Goal: Information Seeking & Learning: Check status

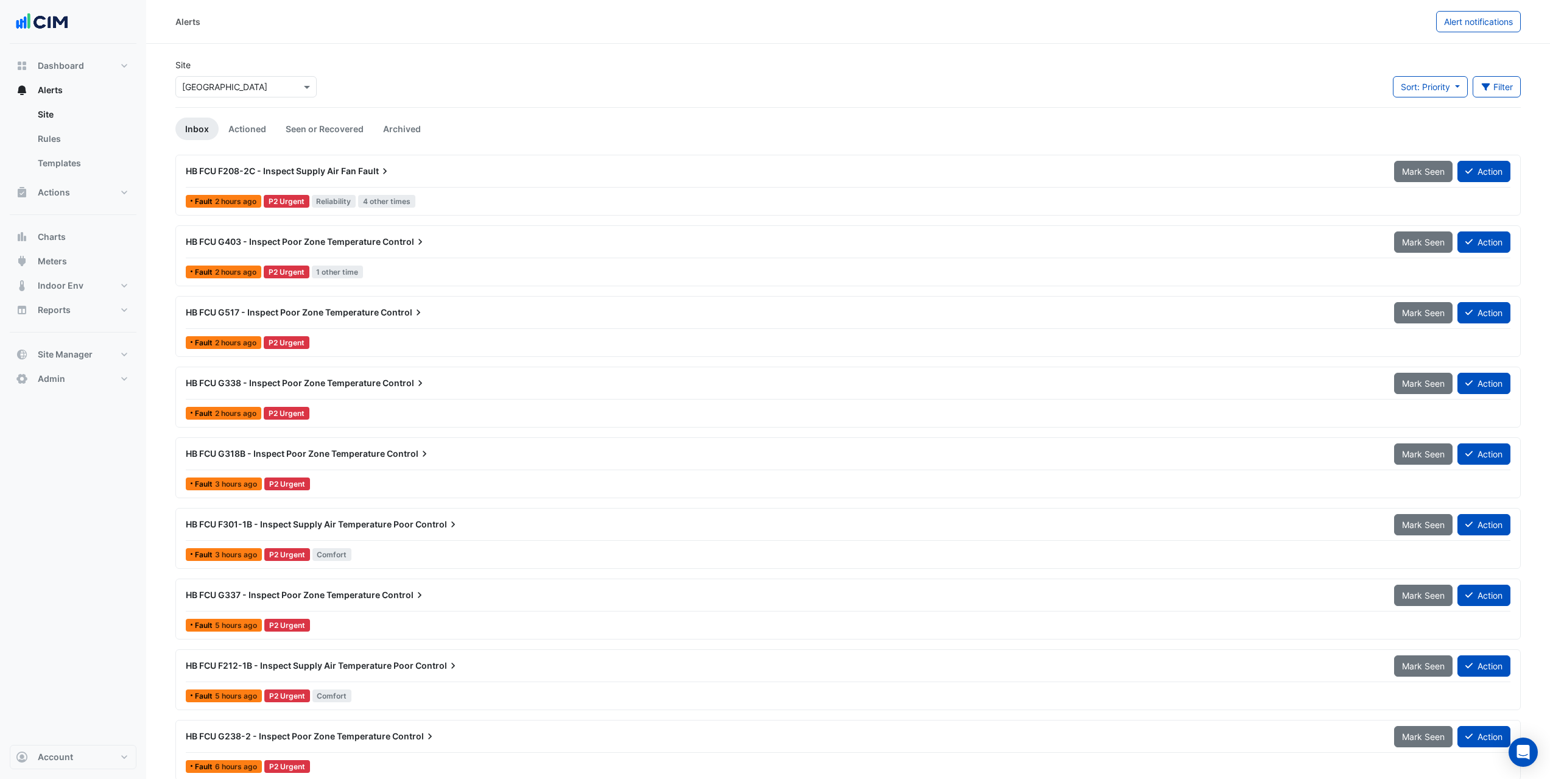
click at [274, 96] on div "Select a Site × Adare Manor" at bounding box center [245, 86] width 141 height 21
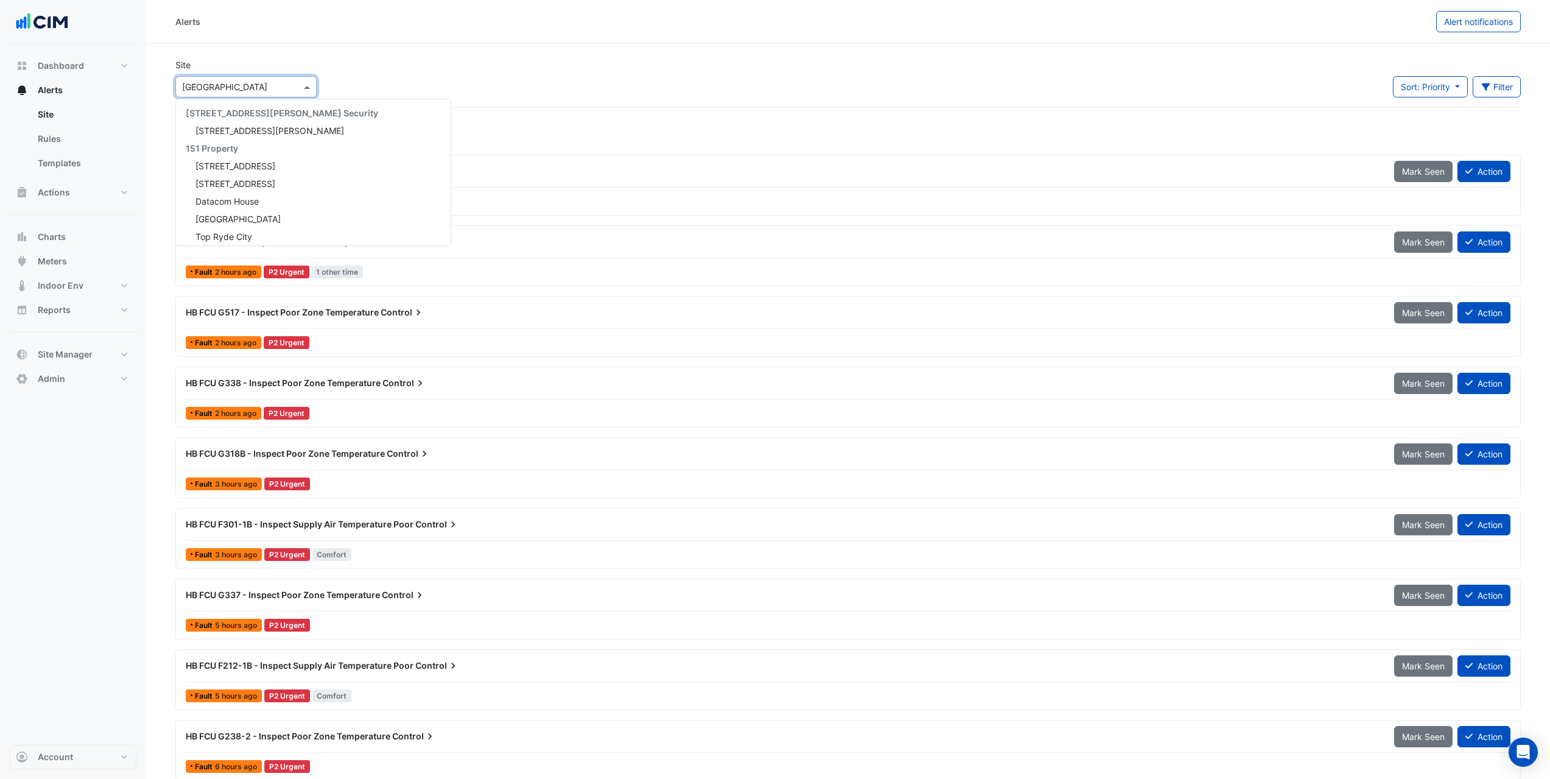
scroll to position [235, 0]
type input "****"
click at [309, 177] on span "[PERSON_NAME] Clinical Neuroscience Institute" at bounding box center [291, 179] width 191 height 10
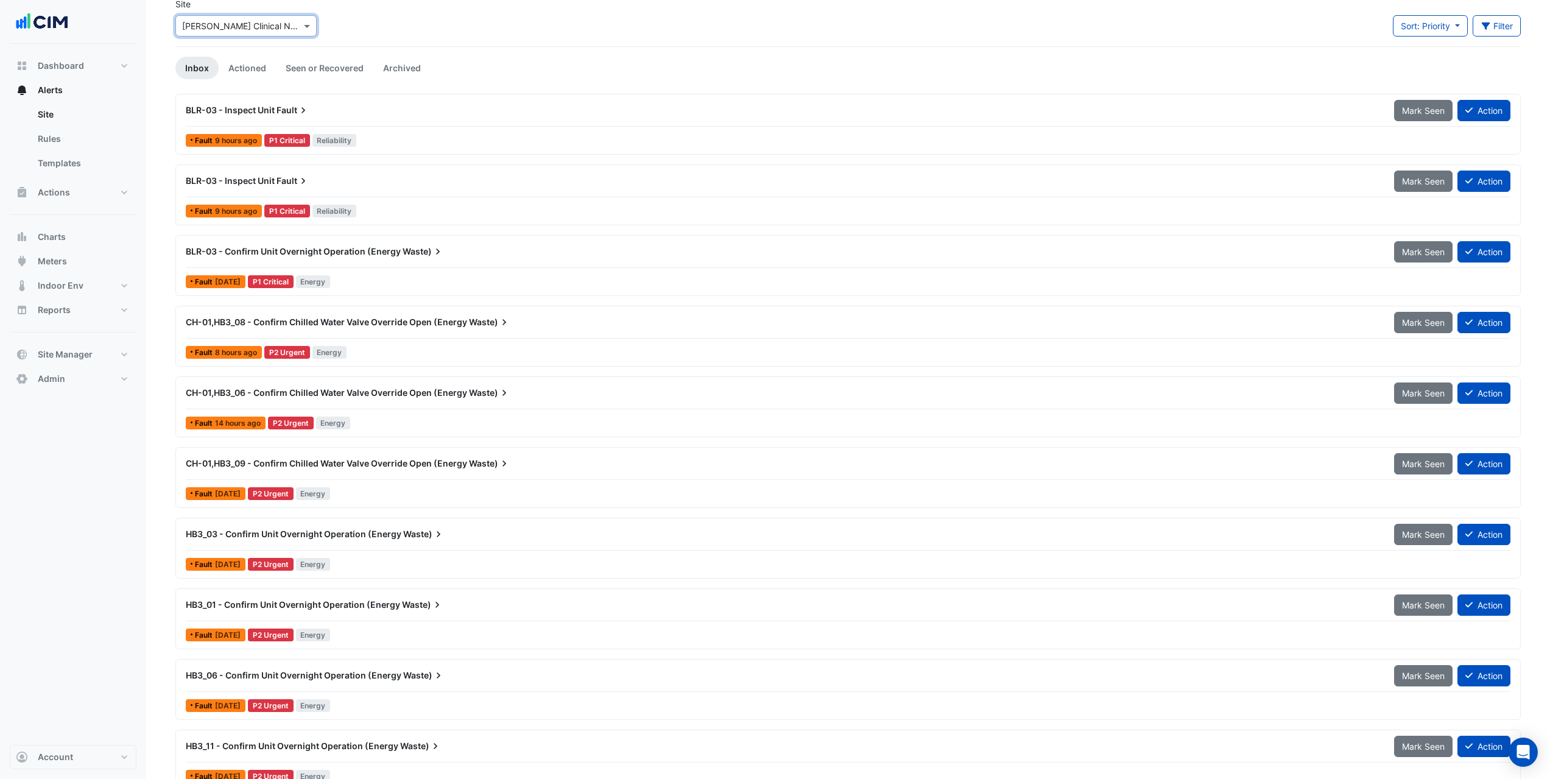
scroll to position [122, 0]
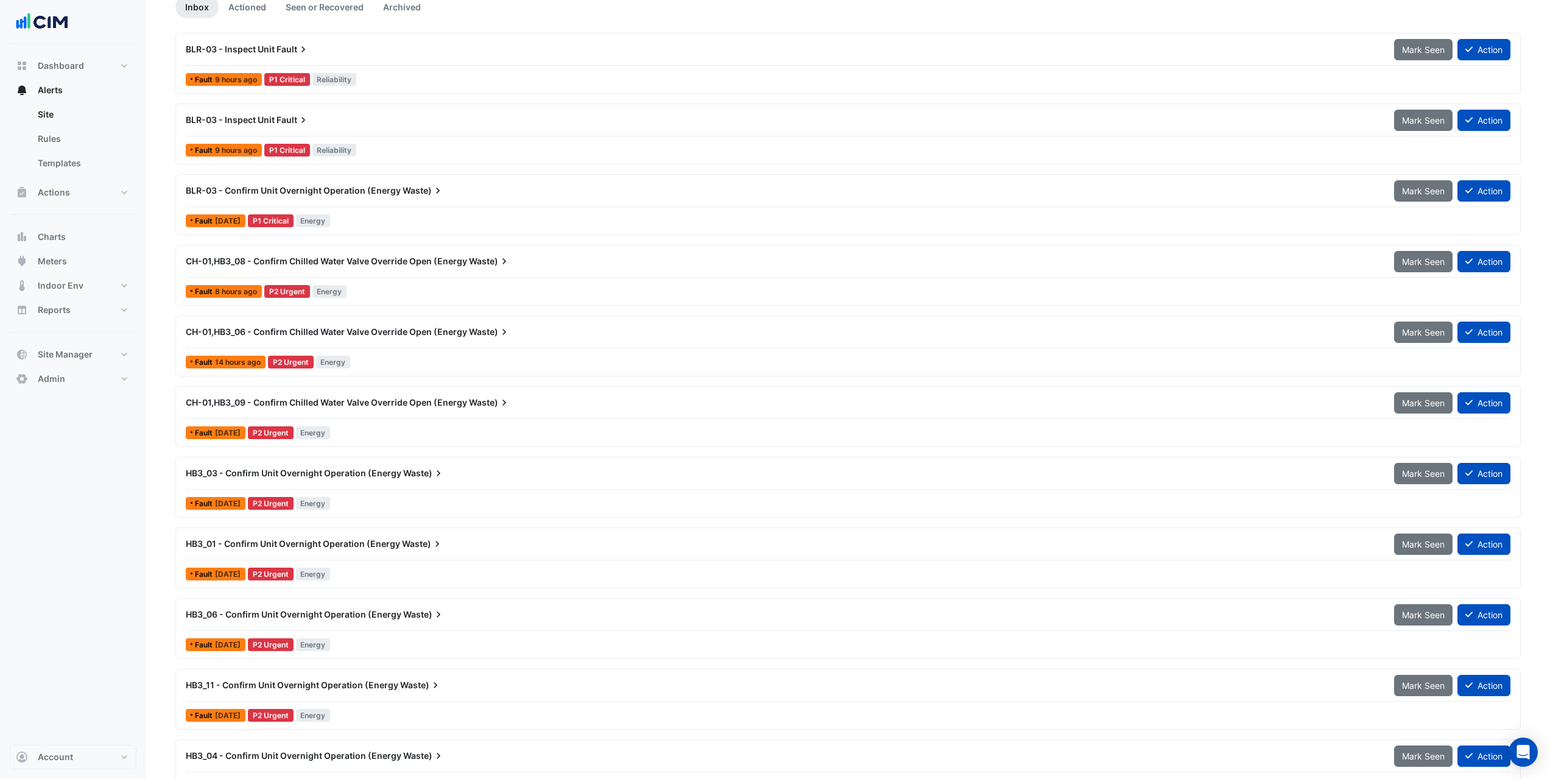
click at [396, 275] on div "CH-01,HB3_08 - Confirm Chilled Water Valve Override Open (Energy Waste) Mark Se…" at bounding box center [848, 263] width 1325 height 27
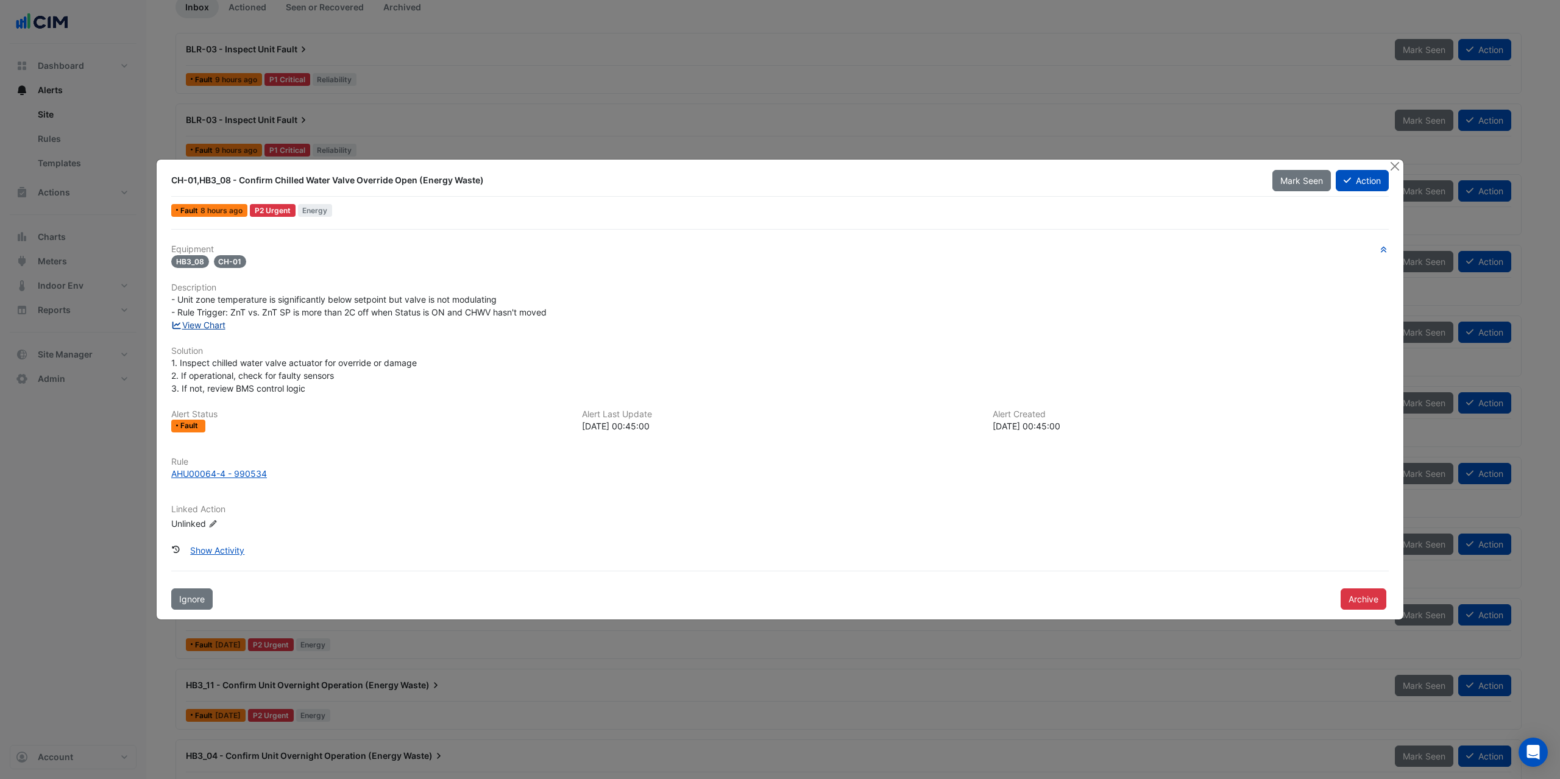
click at [222, 325] on link "View Chart" at bounding box center [198, 325] width 54 height 10
click at [1396, 165] on button "Close" at bounding box center [1394, 166] width 13 height 13
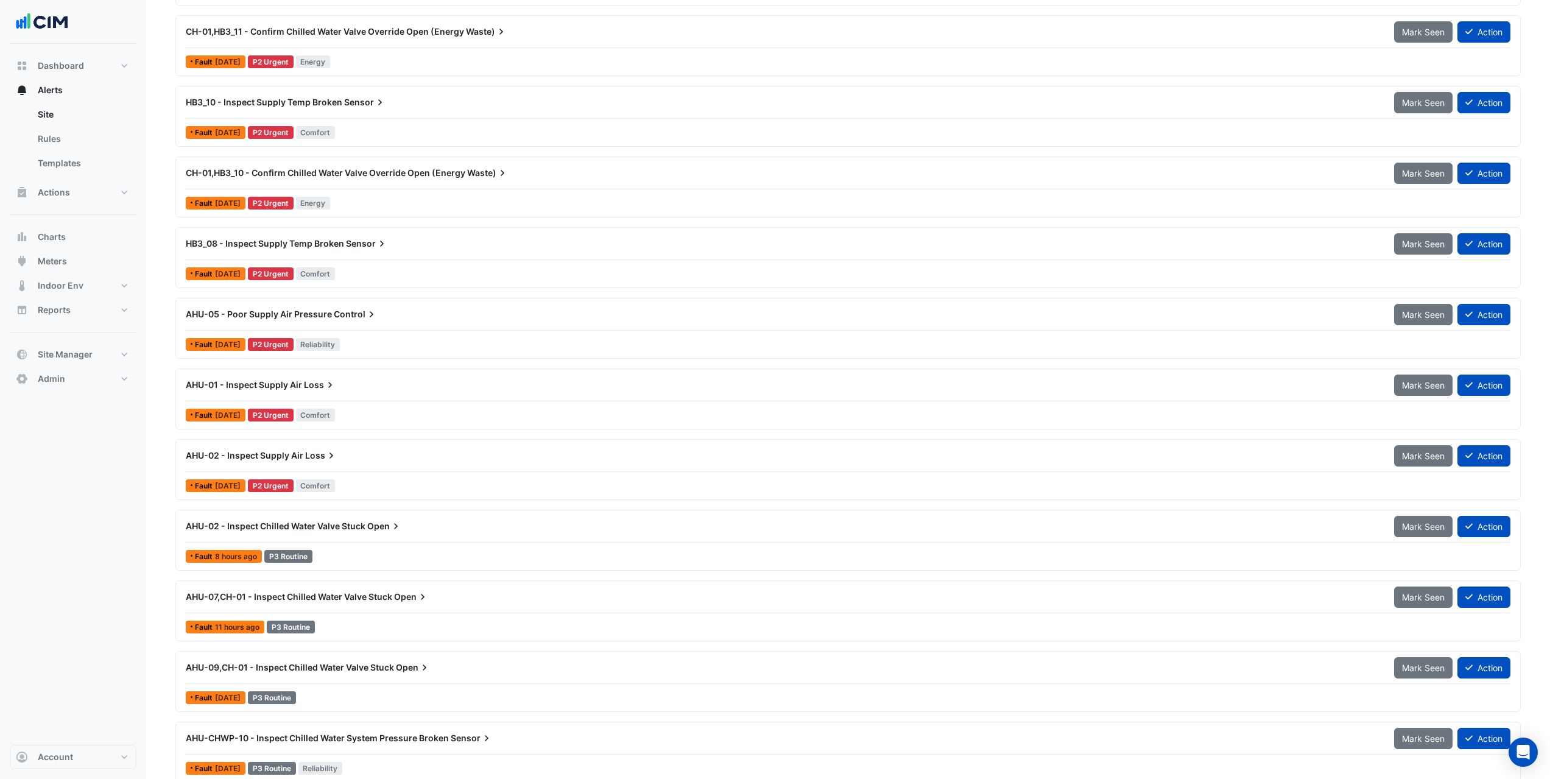
scroll to position [2498, 0]
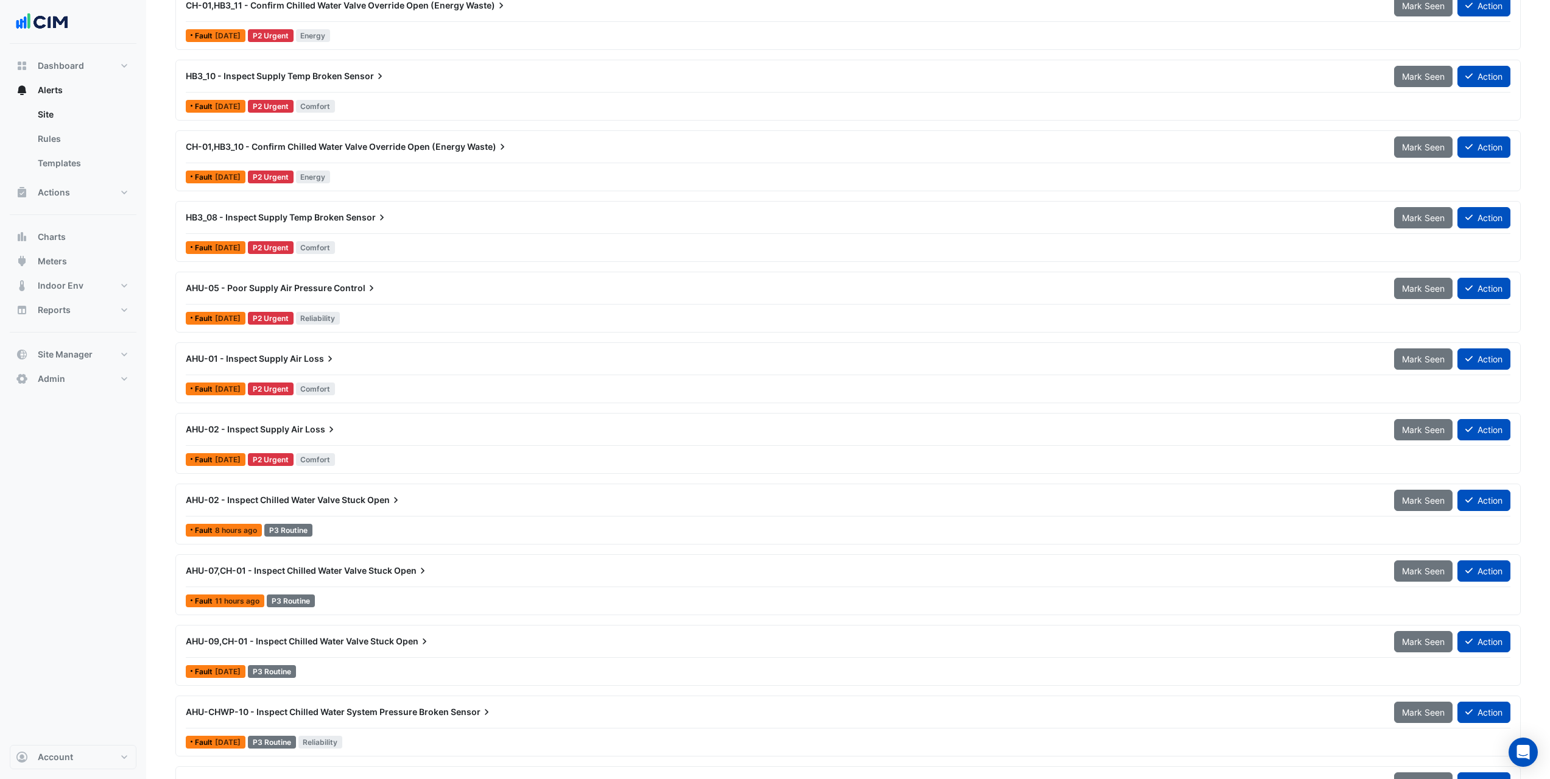
click at [403, 375] on div at bounding box center [848, 375] width 1325 height 1
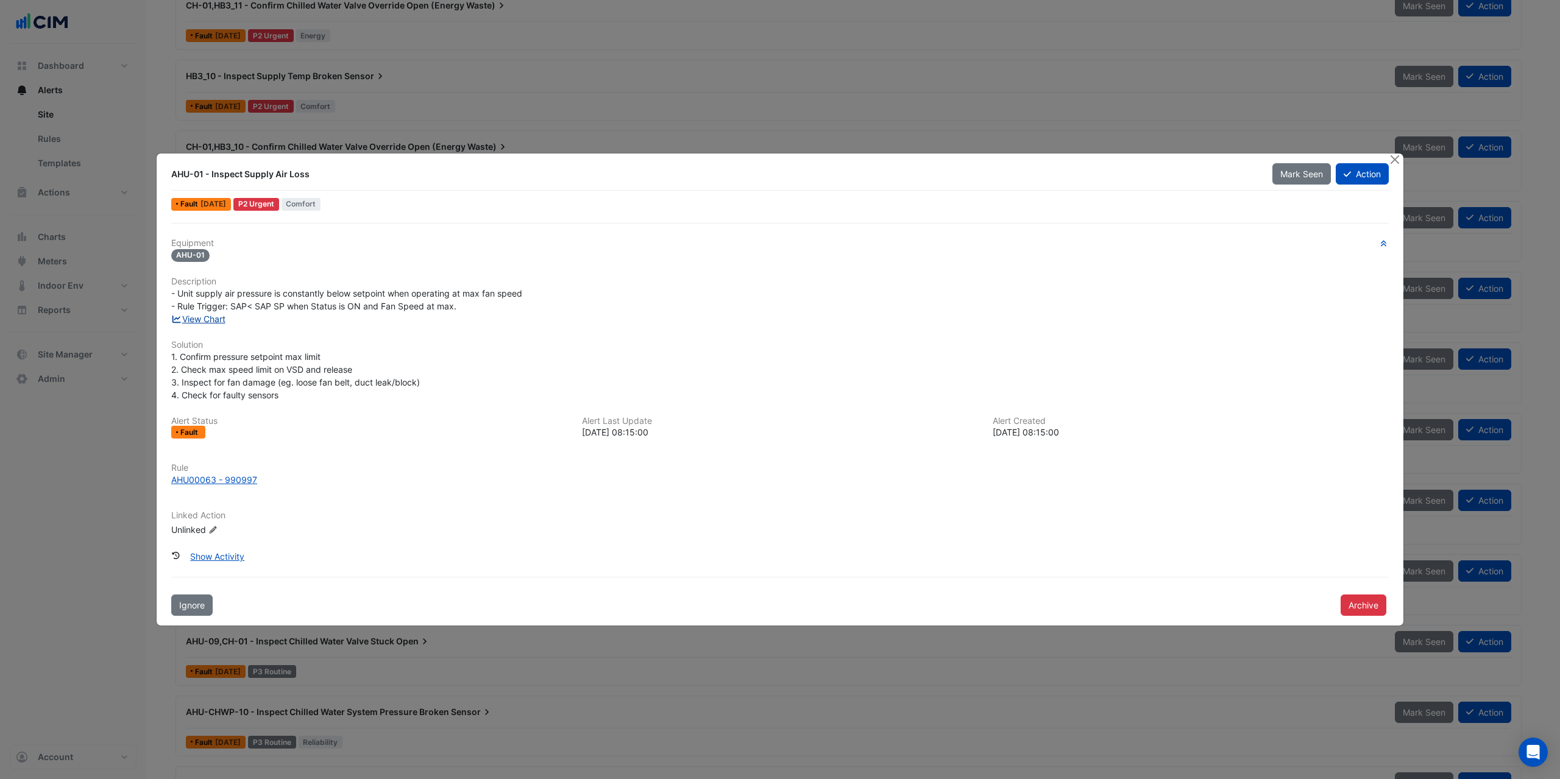
click at [210, 320] on link "View Chart" at bounding box center [198, 319] width 54 height 10
click at [1393, 160] on button "Close" at bounding box center [1394, 160] width 13 height 13
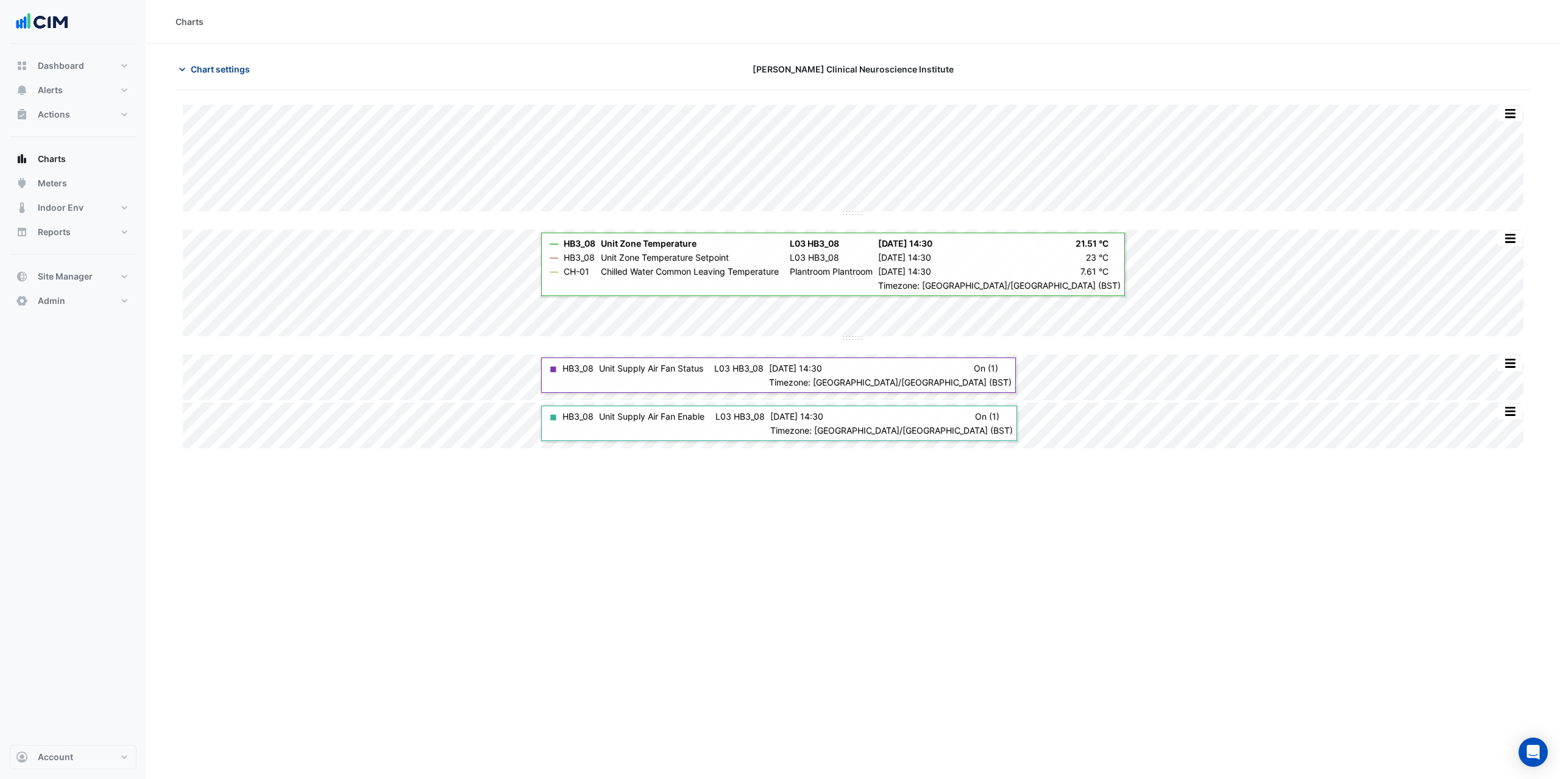
click at [219, 74] on span "Chart settings" at bounding box center [220, 69] width 59 height 13
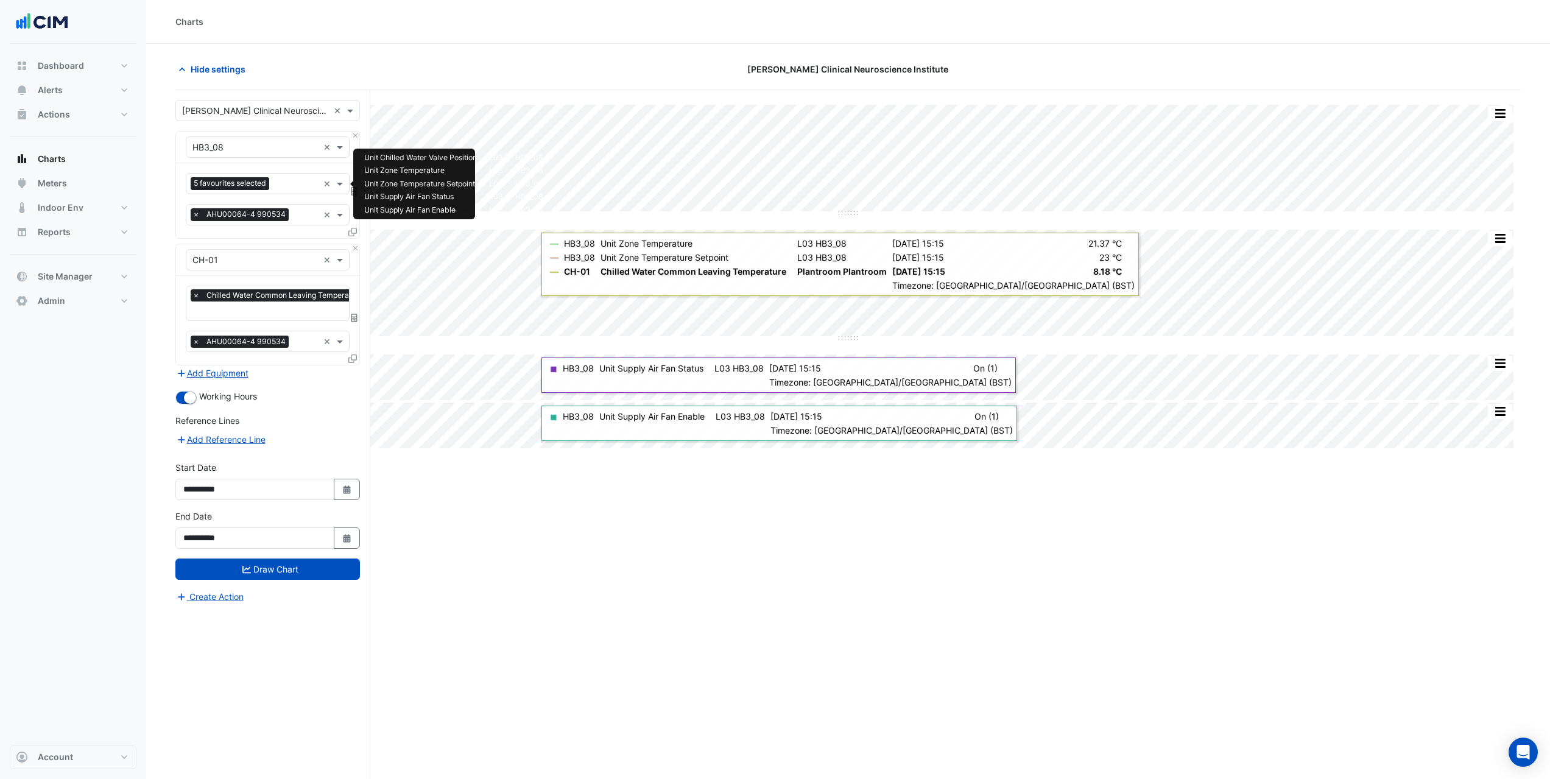
click at [294, 186] on input "text" at bounding box center [296, 185] width 44 height 13
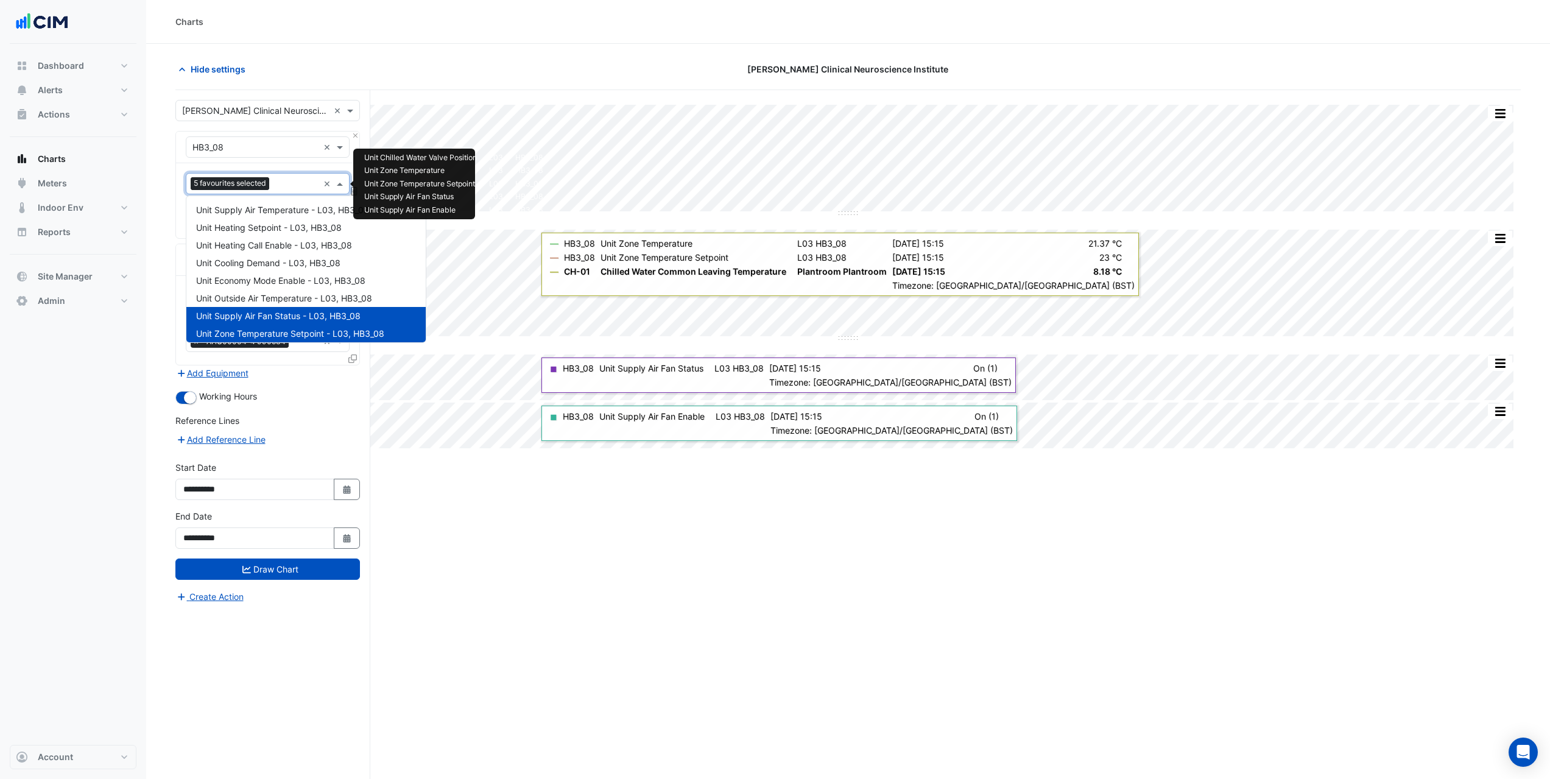
scroll to position [235, 0]
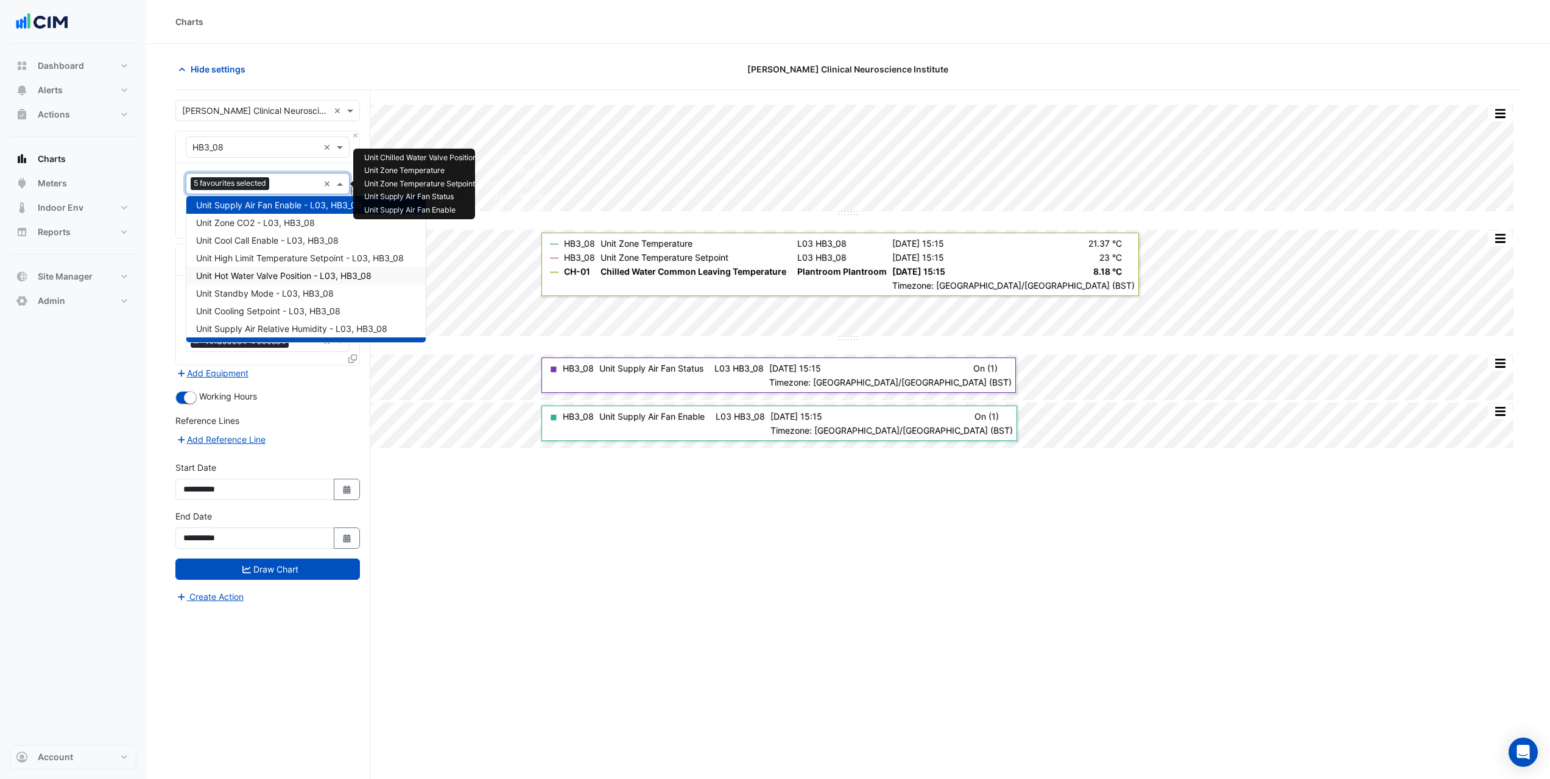
click at [309, 275] on span "Unit Hot Water Valve Position - L03, HB3_08" at bounding box center [283, 275] width 175 height 10
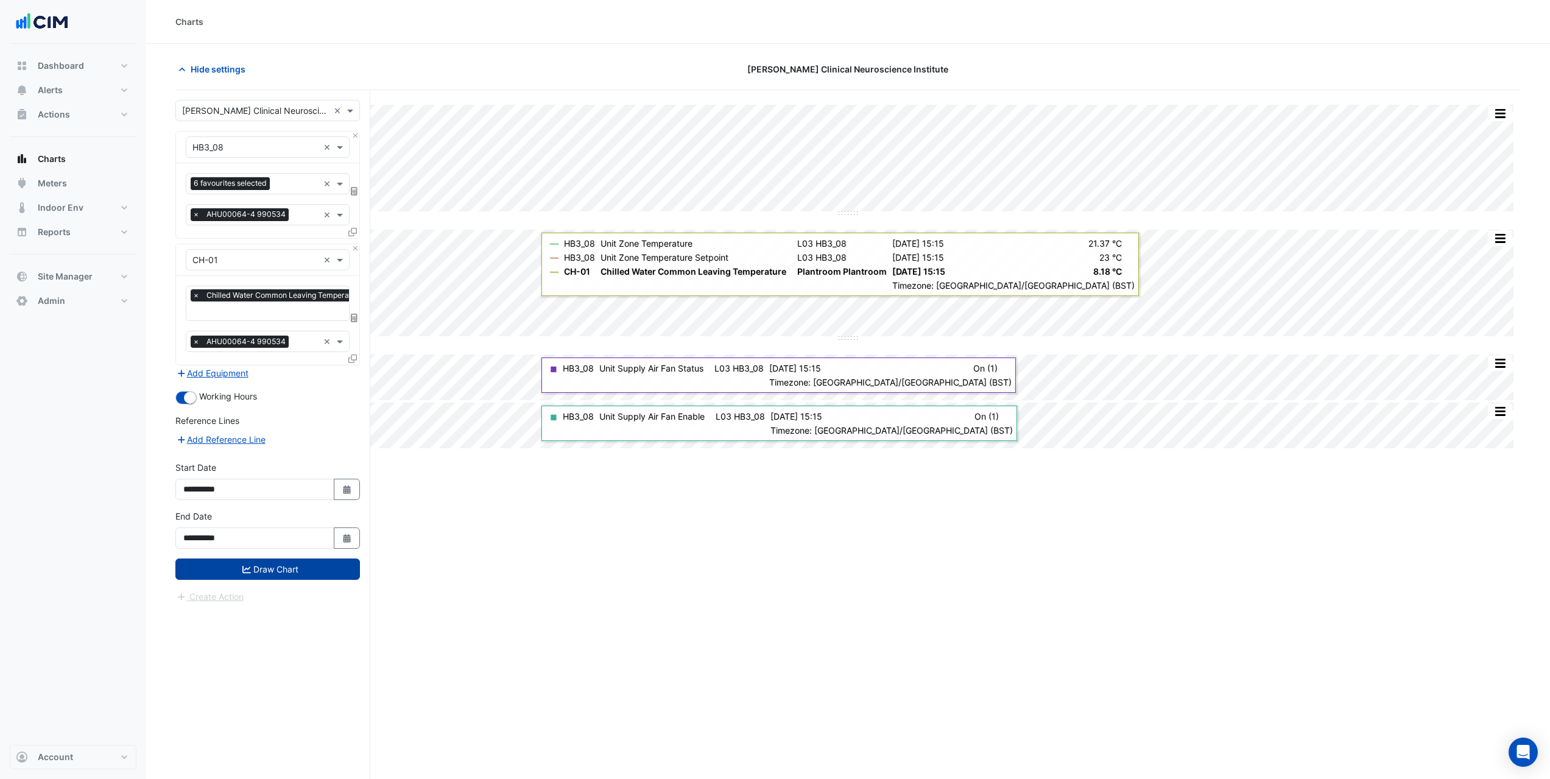
click at [281, 570] on button "Draw Chart" at bounding box center [267, 569] width 185 height 21
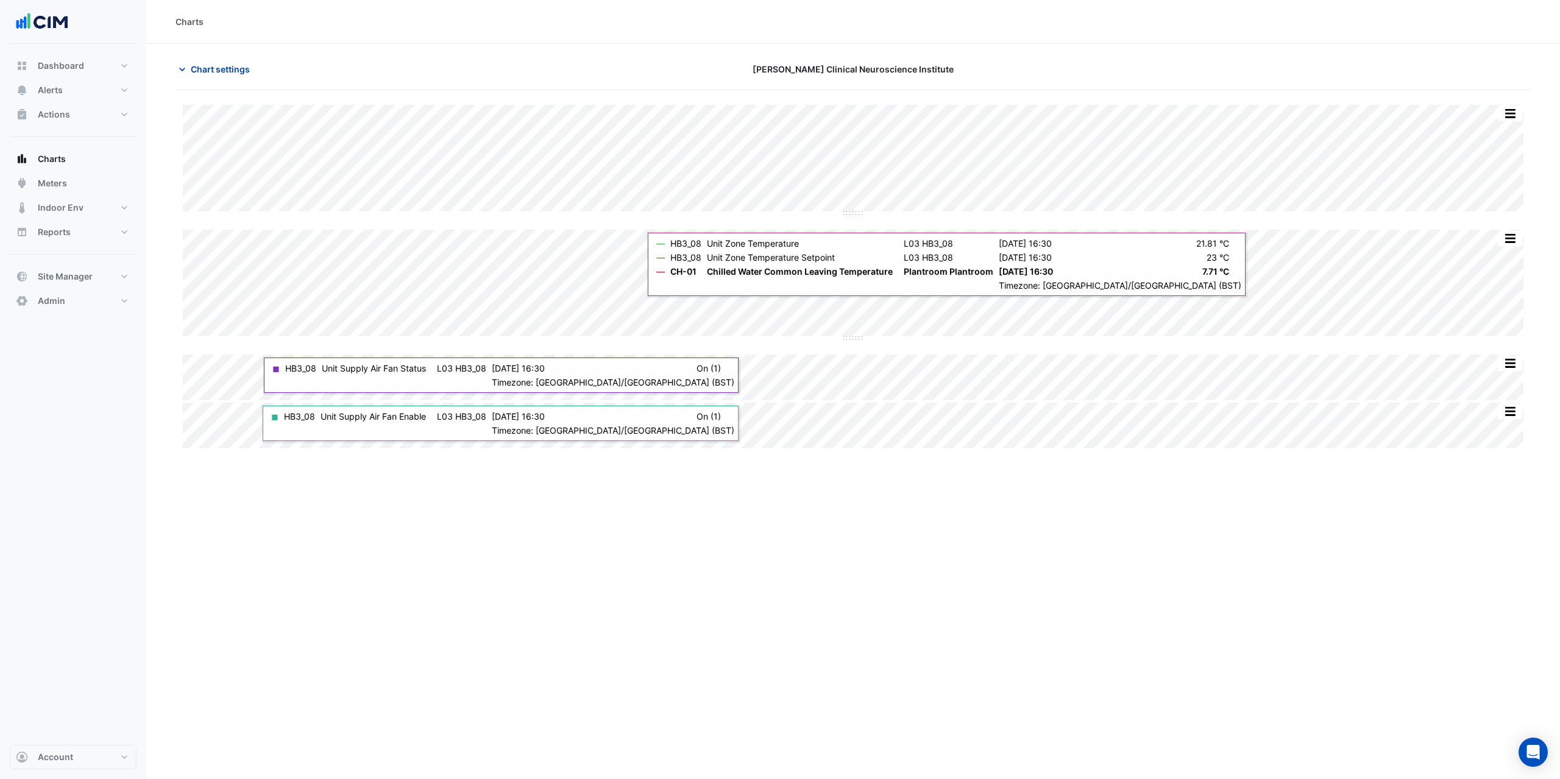
click at [221, 73] on span "Chart settings" at bounding box center [220, 69] width 59 height 13
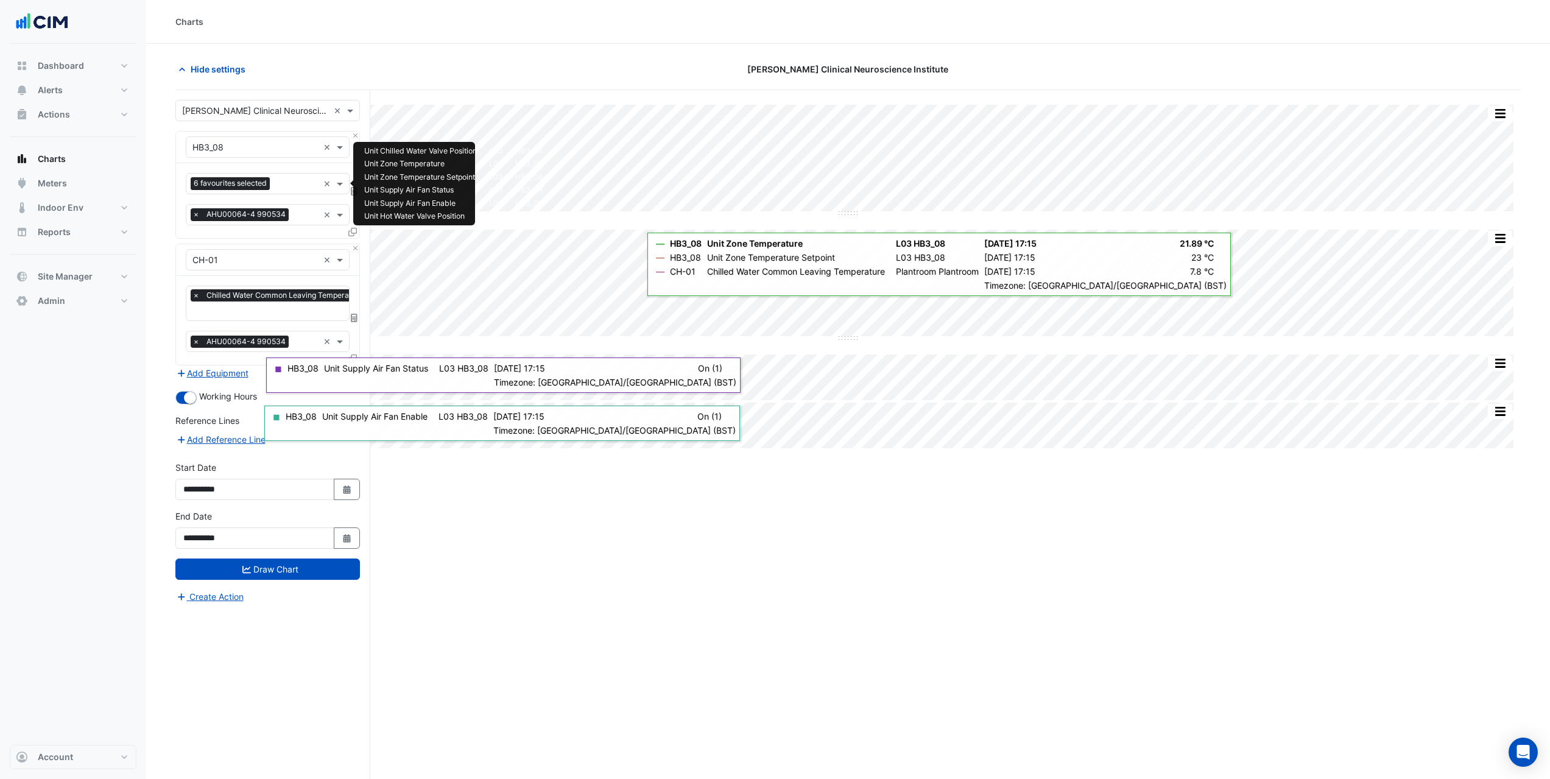
click at [305, 185] on input "text" at bounding box center [297, 185] width 44 height 13
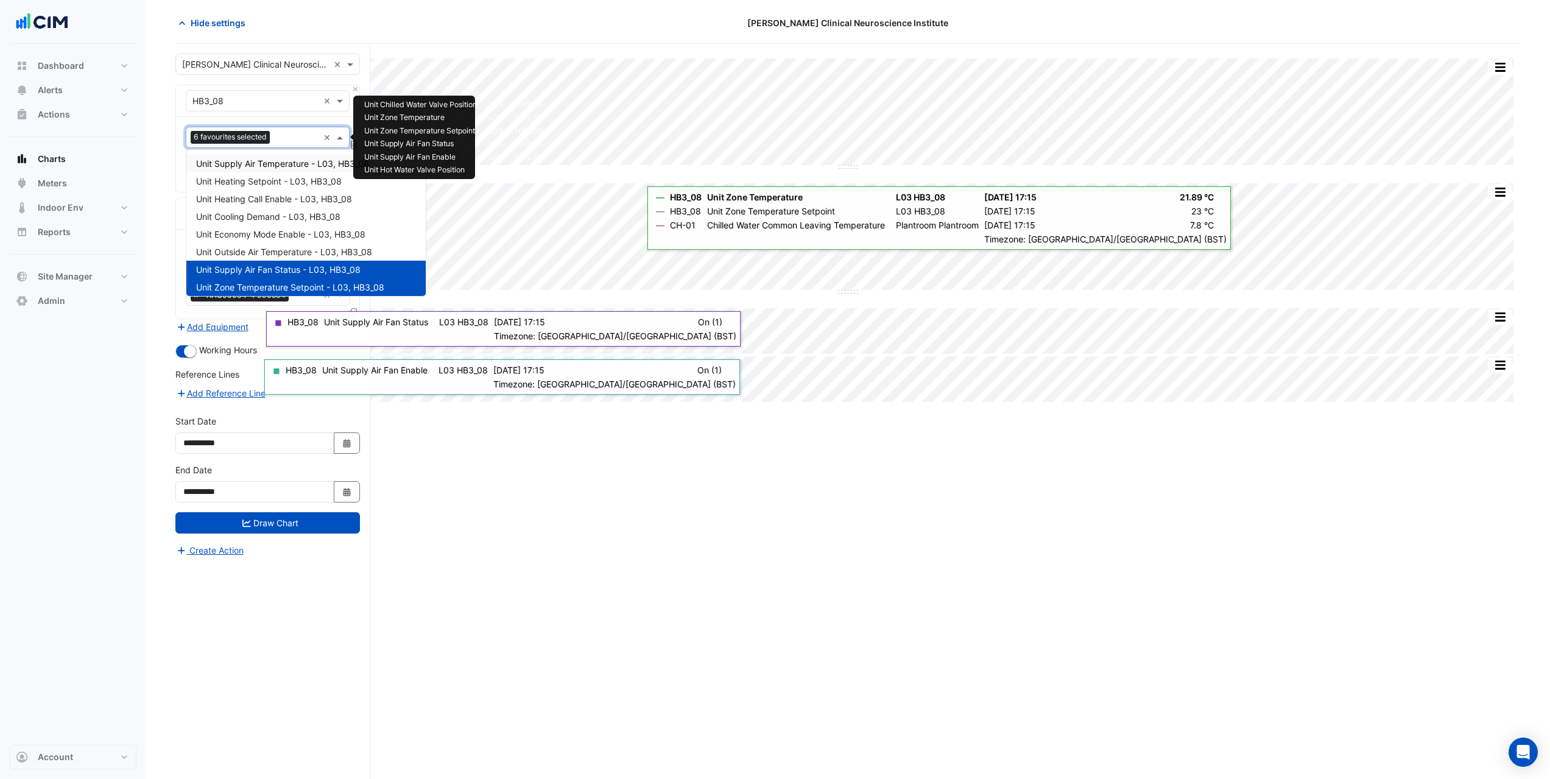
click at [294, 161] on span "Unit Supply Air Temperature - L03, HB3_08" at bounding box center [282, 163] width 173 height 10
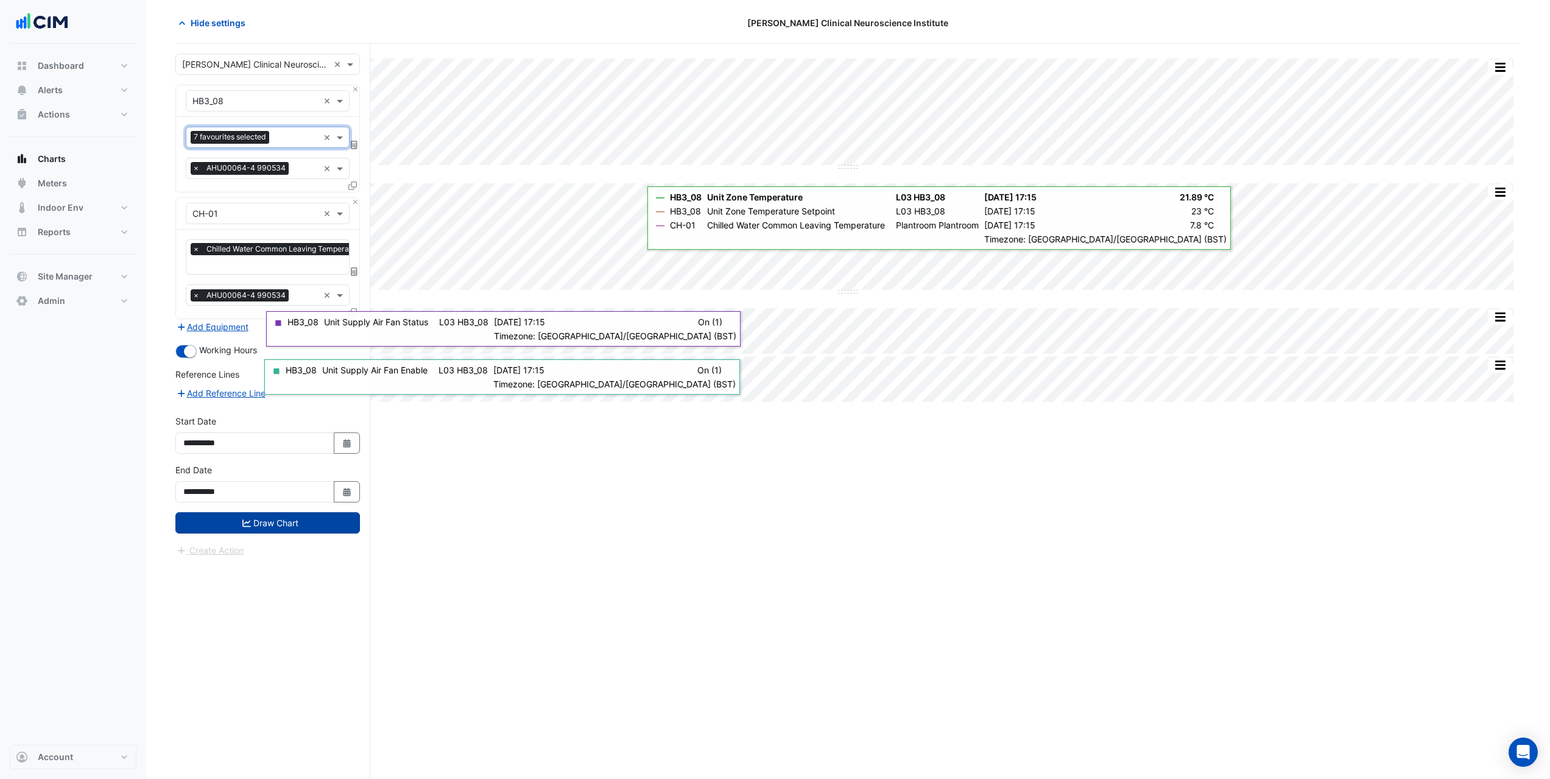
click at [281, 518] on button "Draw Chart" at bounding box center [267, 522] width 185 height 21
